Goal: Information Seeking & Learning: Learn about a topic

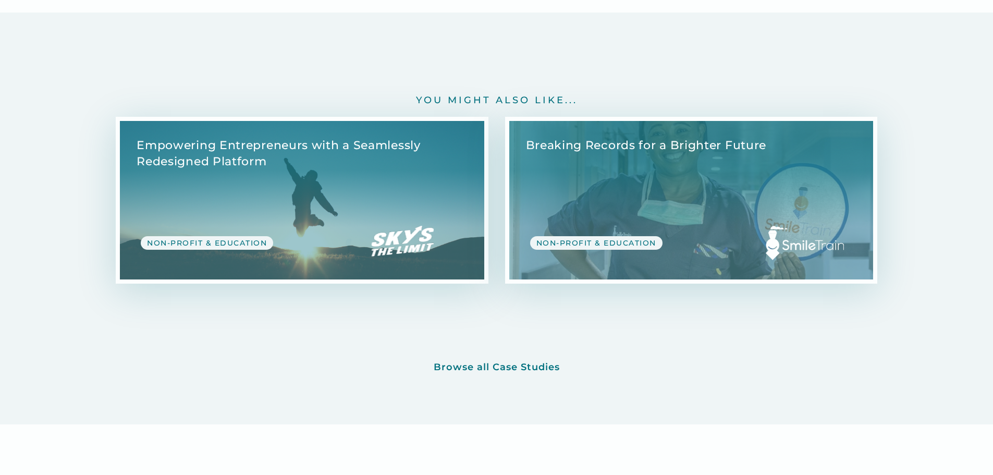
scroll to position [5471, 0]
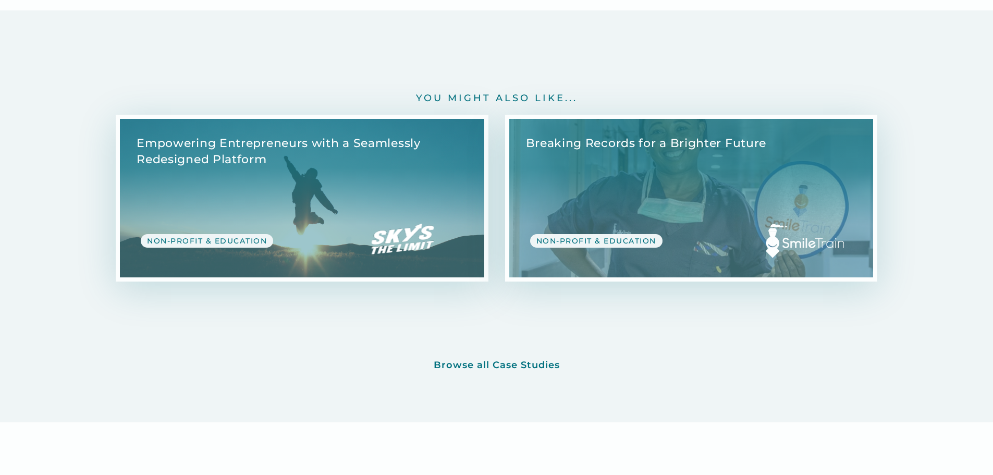
drag, startPoint x: 673, startPoint y: 191, endPoint x: 555, endPoint y: 59, distance: 177.5
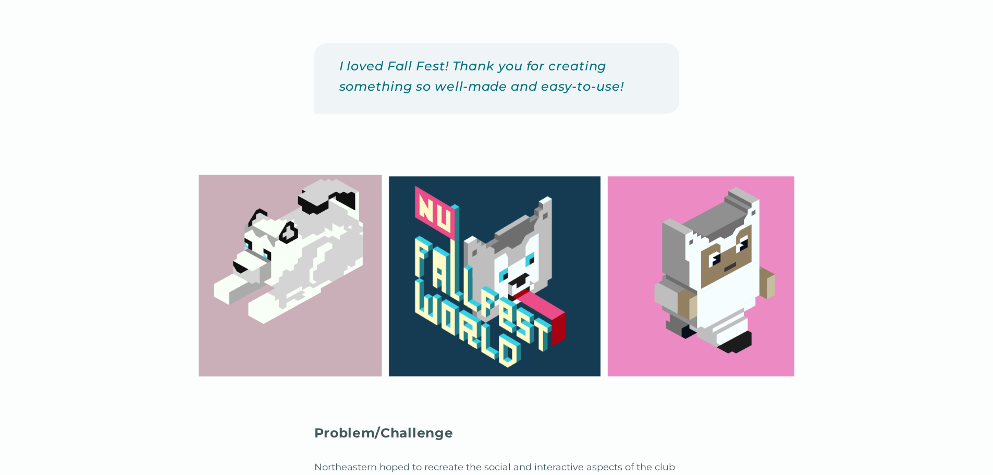
scroll to position [0, 0]
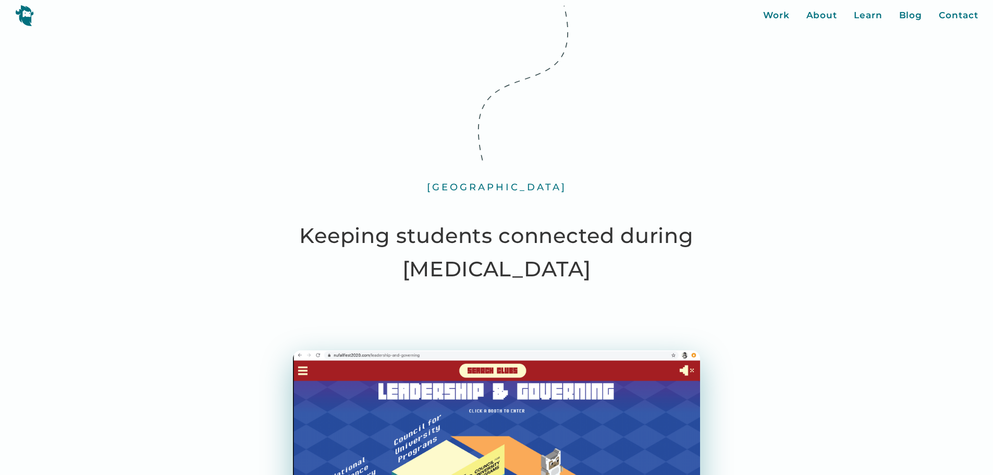
drag, startPoint x: 585, startPoint y: 142, endPoint x: 470, endPoint y: -20, distance: 198.5
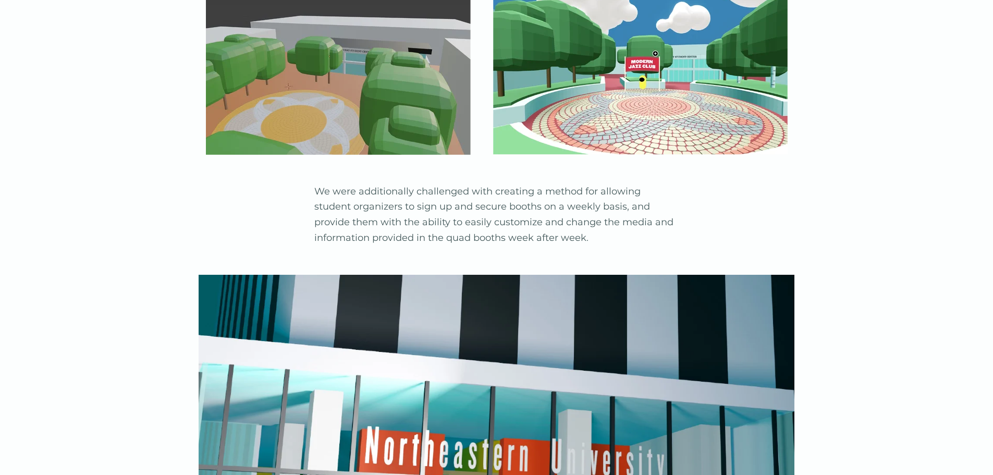
scroll to position [2501, 0]
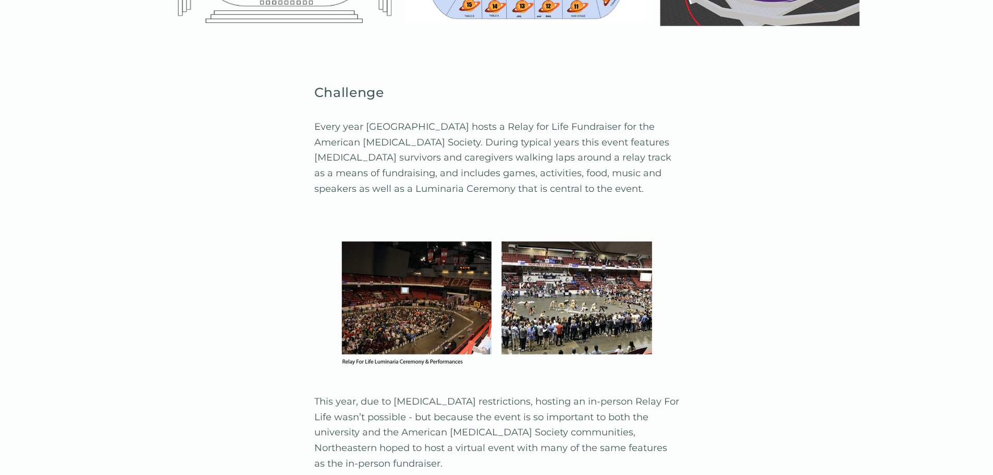
scroll to position [1407, 0]
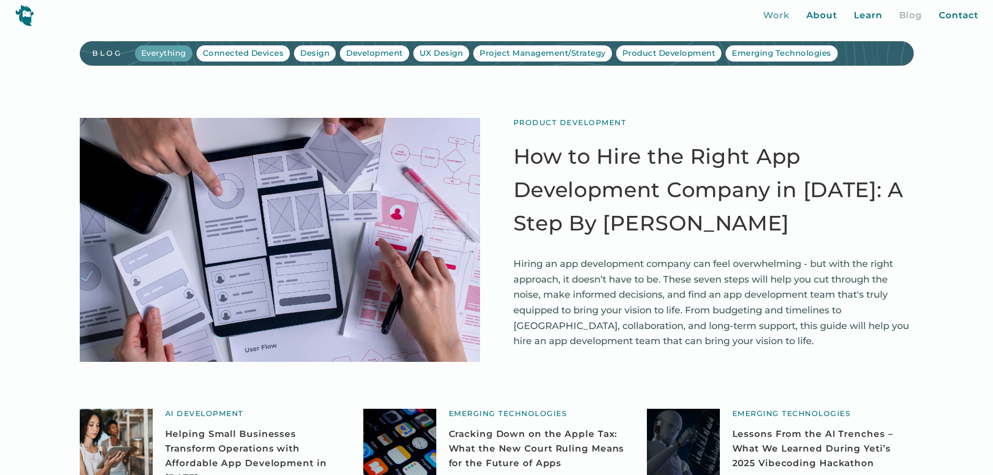
click at [778, 18] on div "Work" at bounding box center [776, 16] width 27 height 14
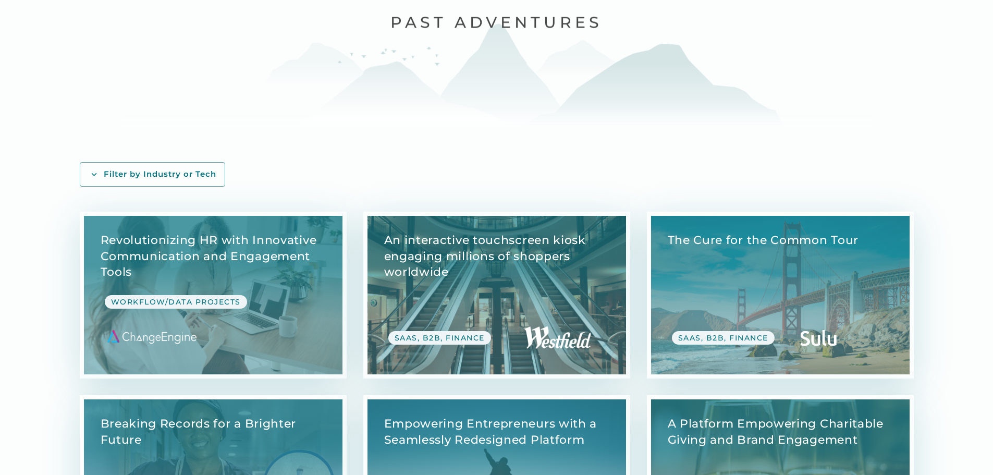
scroll to position [104, 0]
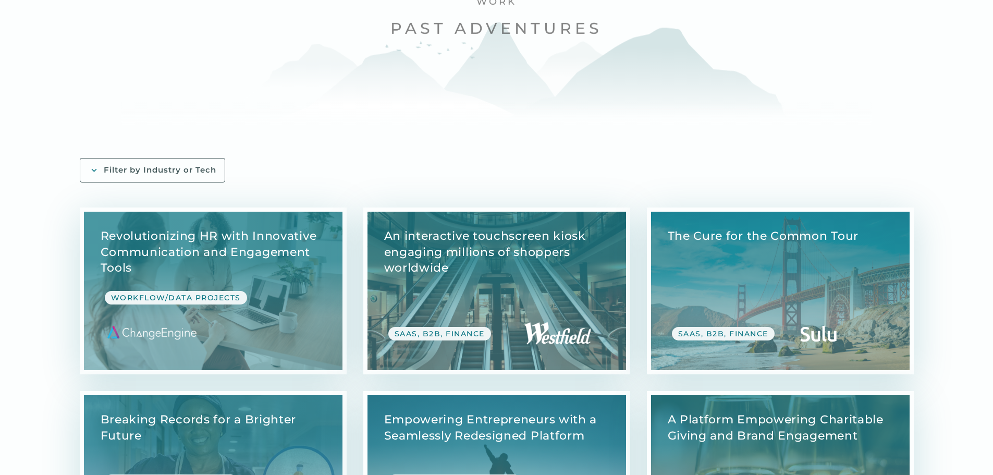
click at [216, 165] on div "Filter by Industry or Tech" at bounding box center [160, 170] width 113 height 11
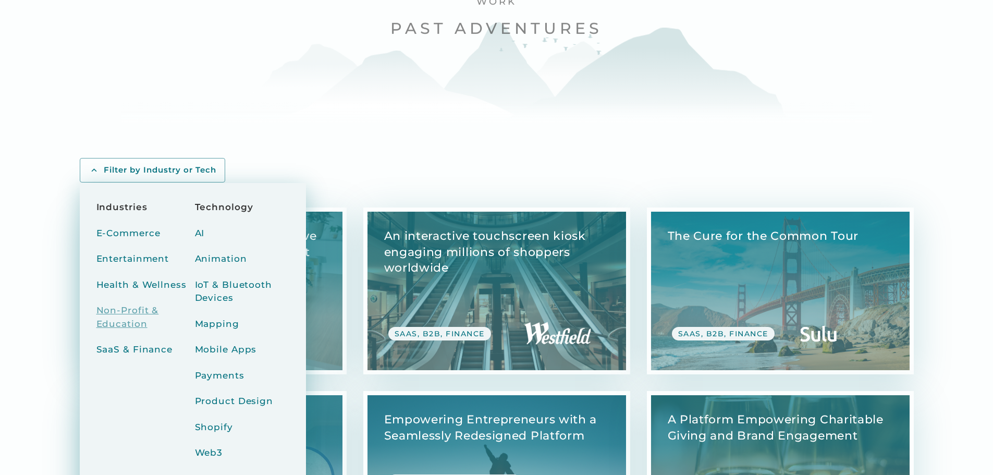
click at [191, 304] on div "Non-Profit & Education" at bounding box center [143, 317] width 94 height 27
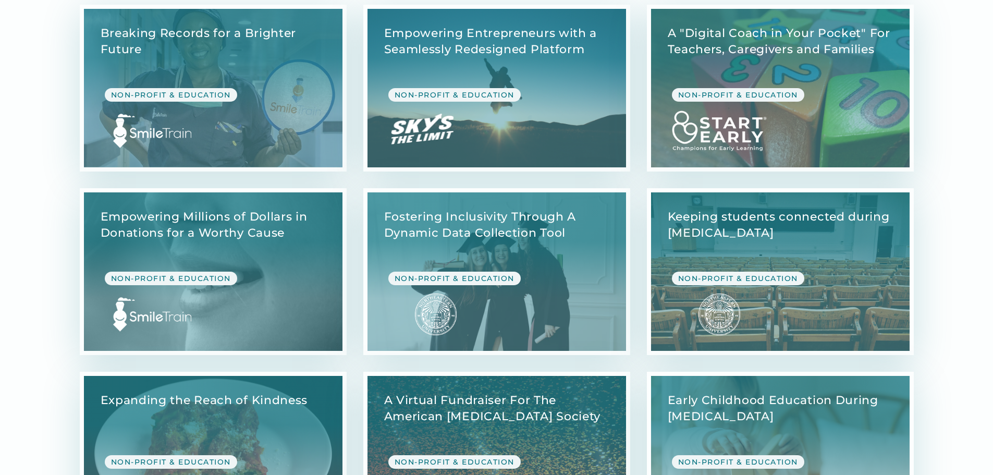
scroll to position [365, 0]
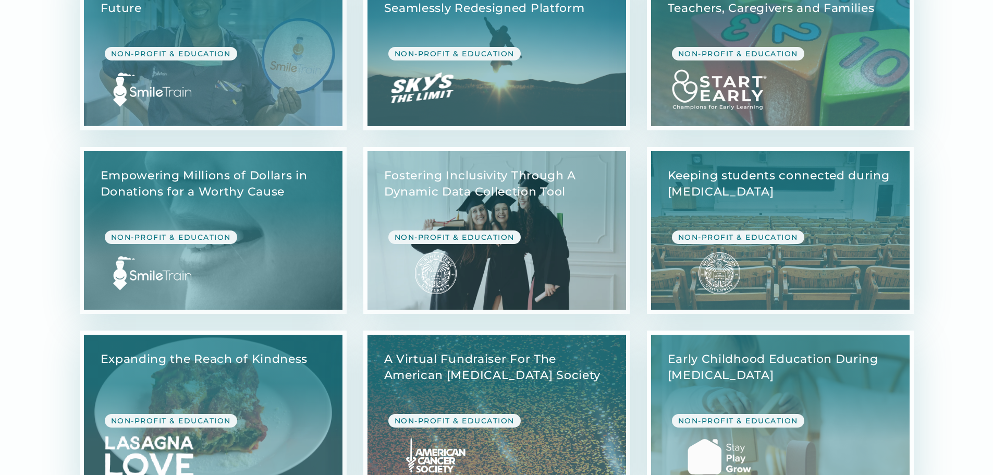
click at [465, 186] on link "View Case Study" at bounding box center [496, 230] width 258 height 158
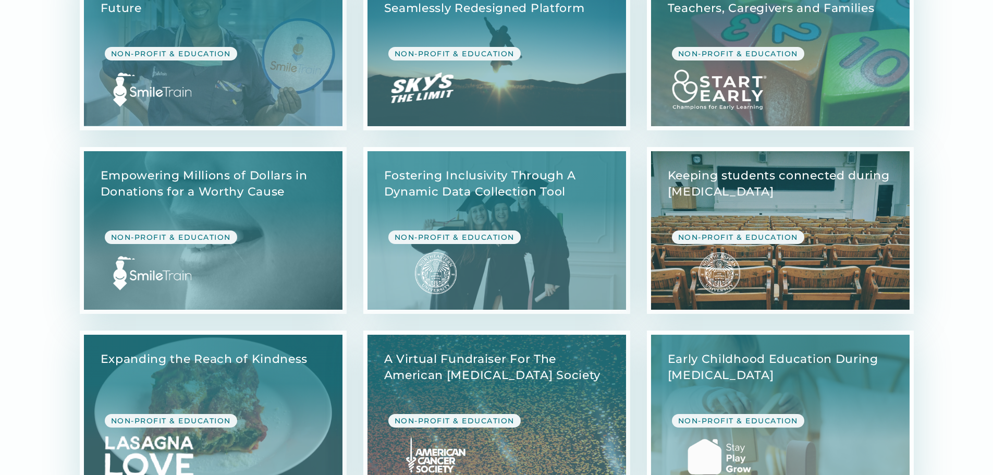
click at [727, 178] on link "View Case Study" at bounding box center [780, 230] width 258 height 158
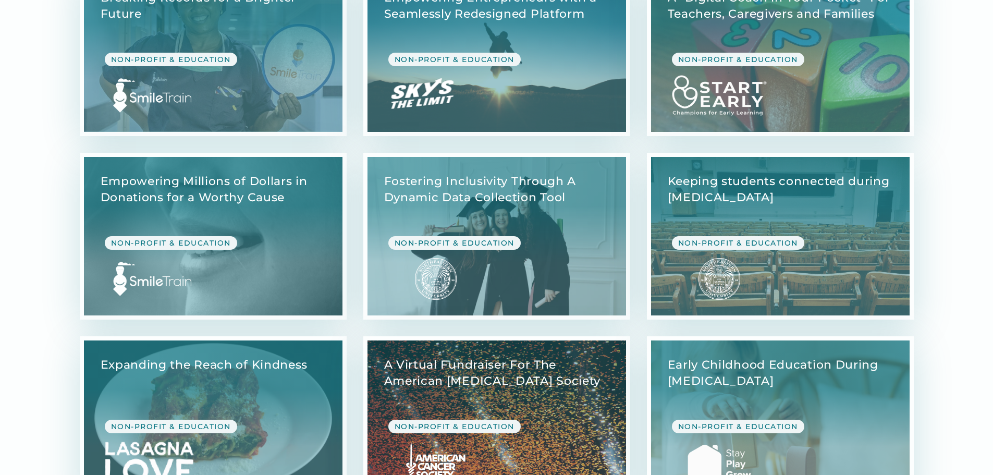
scroll to position [0, 0]
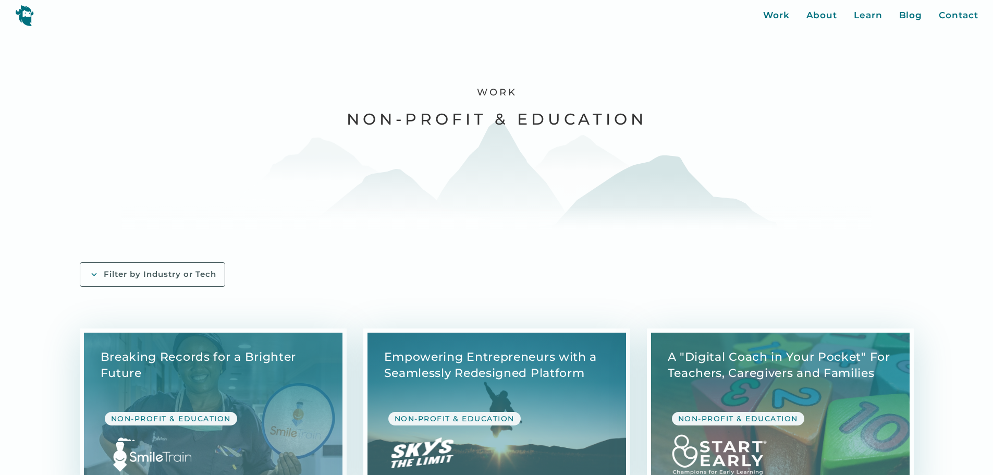
click at [216, 269] on div "Filter by Industry or Tech" at bounding box center [160, 274] width 113 height 11
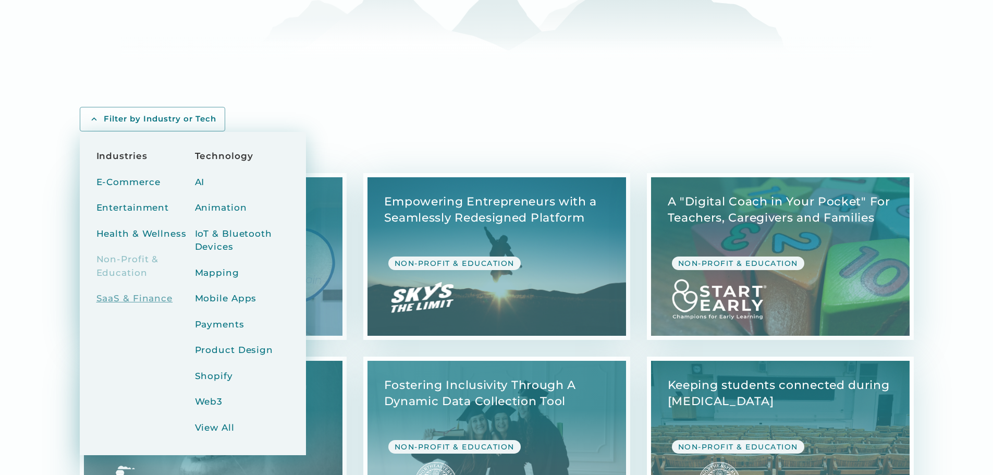
scroll to position [156, 0]
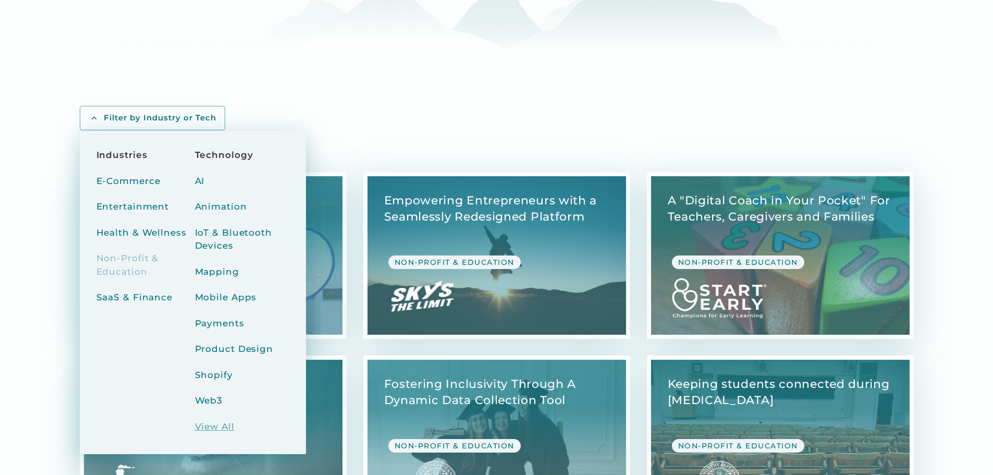
click at [234, 420] on div "View All" at bounding box center [215, 427] width 40 height 14
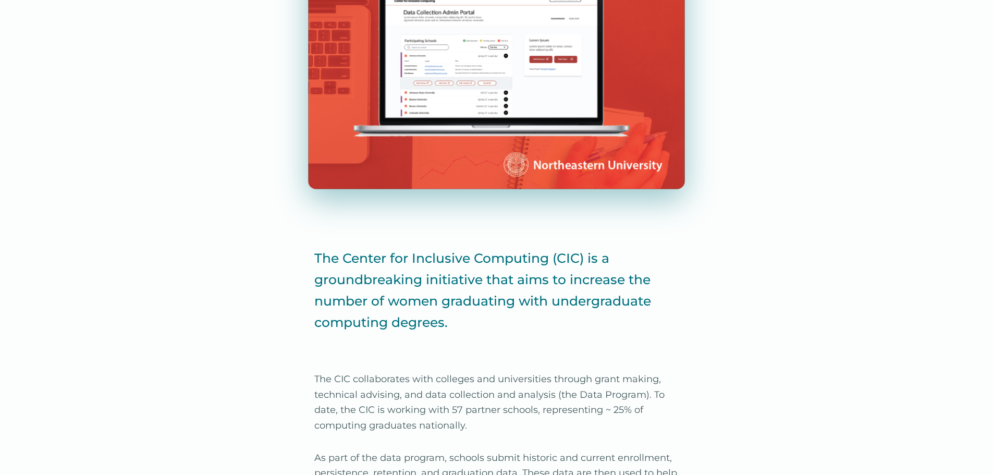
scroll to position [417, 0]
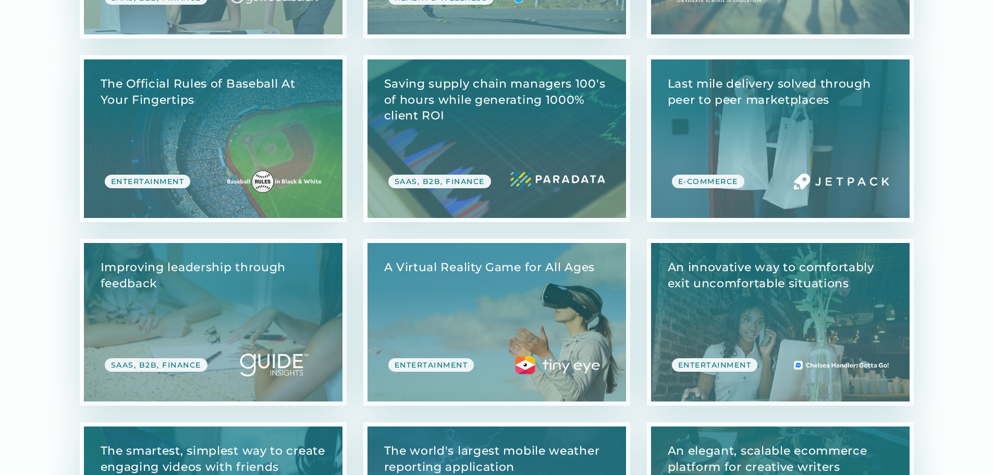
scroll to position [2501, 0]
